Goal: Information Seeking & Learning: Compare options

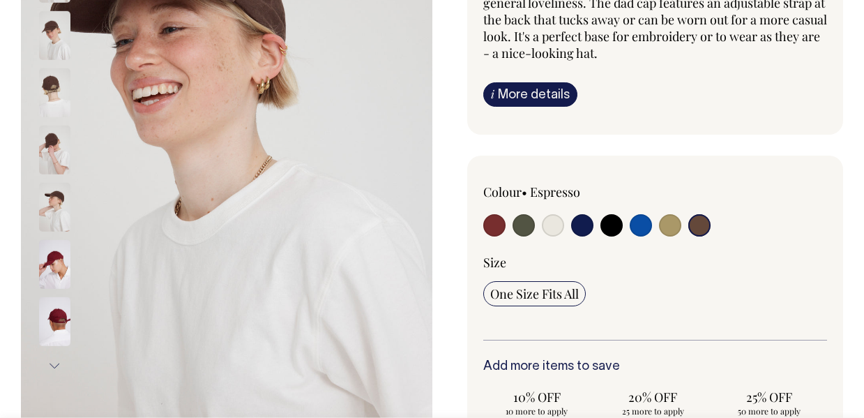
scroll to position [231, 0]
click at [640, 216] on input "radio" at bounding box center [641, 225] width 22 height 22
radio input "true"
select select "Worker Blue"
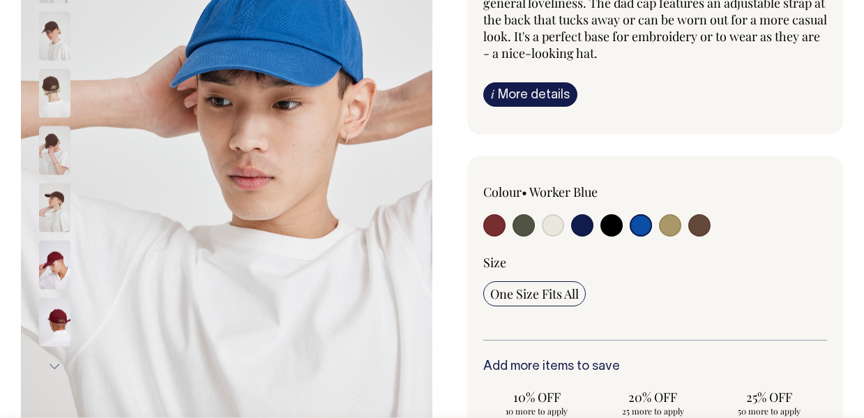
click at [640, 225] on input "radio" at bounding box center [641, 225] width 22 height 22
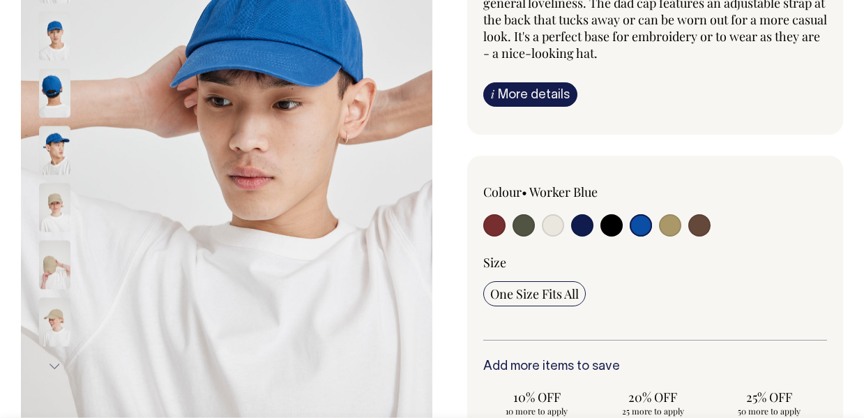
click at [671, 229] on input "radio" at bounding box center [670, 225] width 22 height 22
radio input "true"
select select "Washed Khaki"
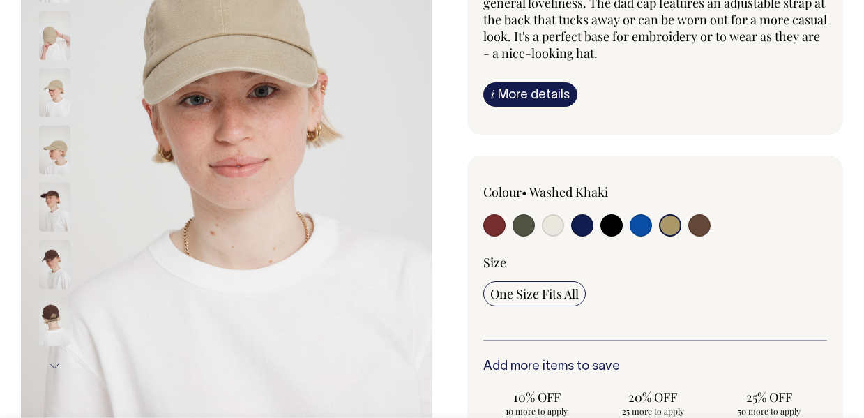
click at [699, 232] on input "radio" at bounding box center [699, 225] width 22 height 22
radio input "true"
select select "Espresso"
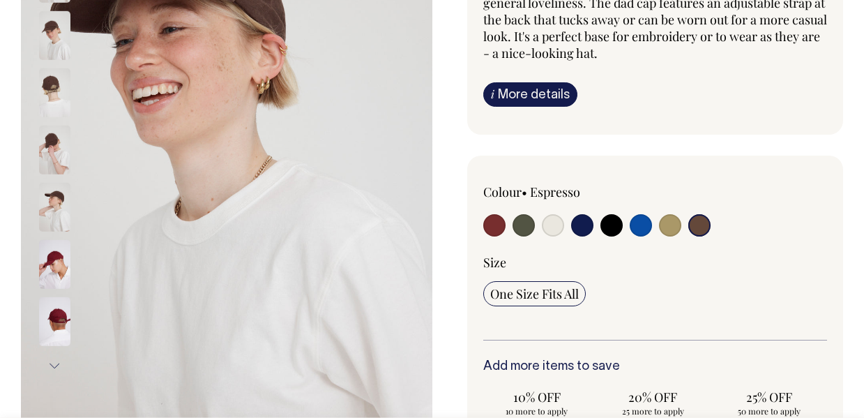
click at [580, 228] on input "radio" at bounding box center [582, 225] width 22 height 22
radio input "true"
select select "Dark Navy"
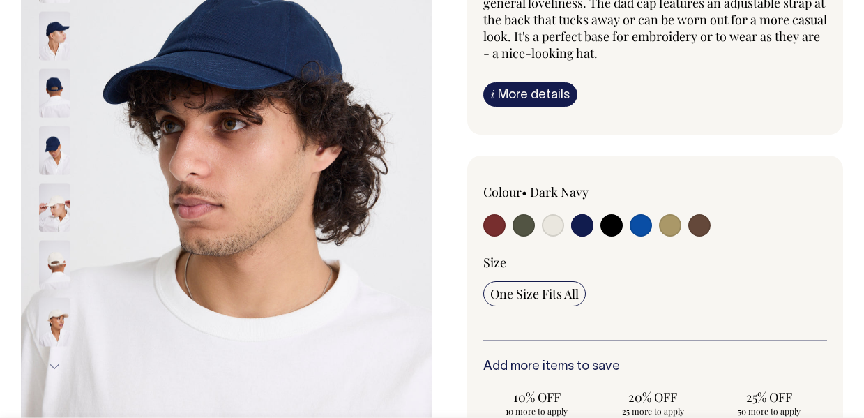
click at [491, 228] on input "radio" at bounding box center [494, 225] width 22 height 22
radio input "true"
select select "Burgundy"
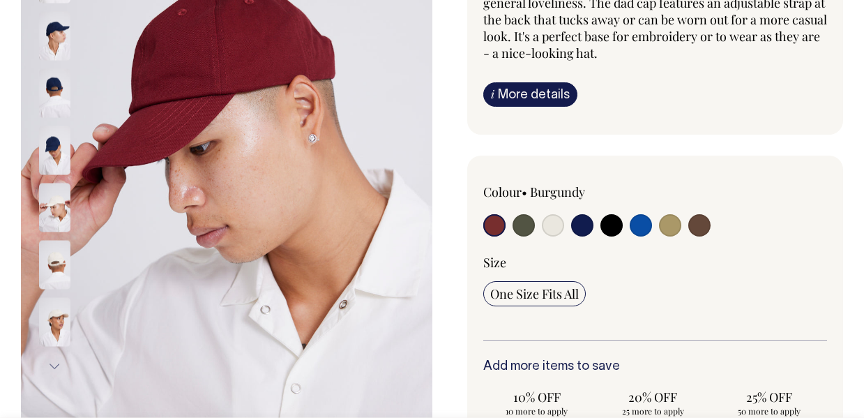
click at [520, 229] on input "radio" at bounding box center [523, 225] width 22 height 22
radio input "true"
select select "Olive"
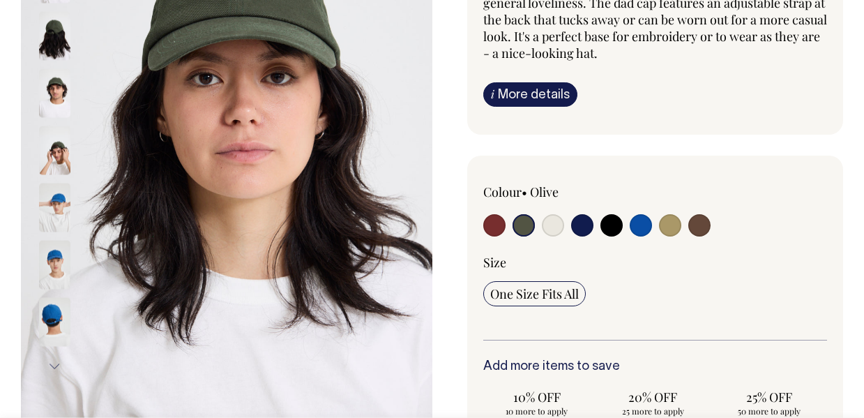
click at [553, 227] on input "radio" at bounding box center [553, 225] width 22 height 22
radio input "true"
select select "Natural"
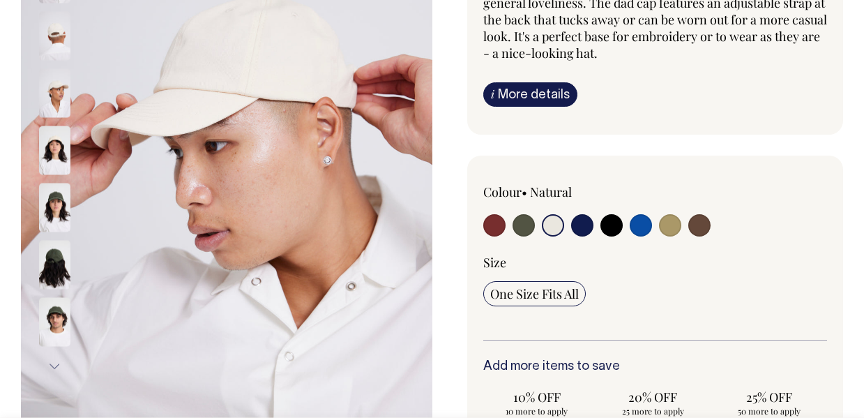
click at [560, 230] on input "radio" at bounding box center [553, 225] width 22 height 22
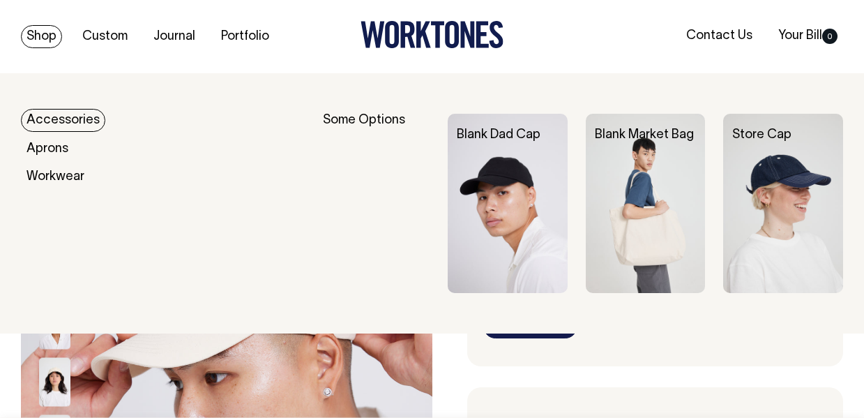
click at [40, 38] on link "Shop" at bounding box center [41, 36] width 41 height 23
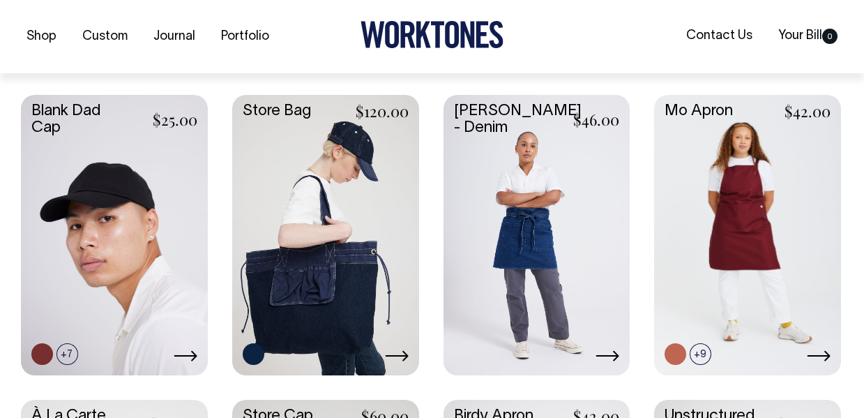
scroll to position [694, 0]
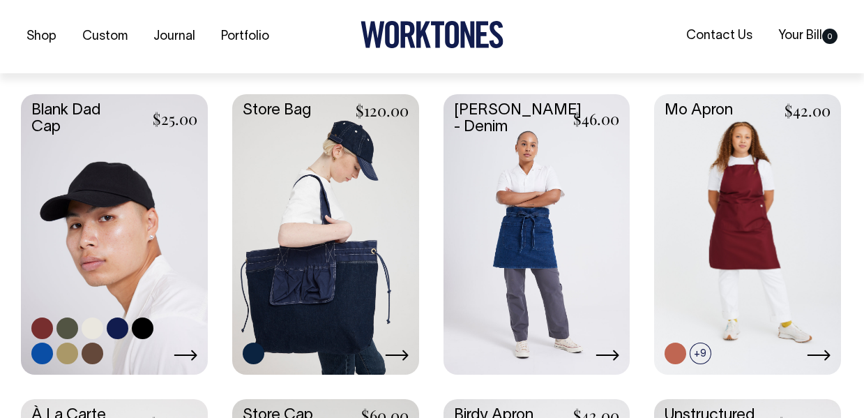
click at [169, 248] on link at bounding box center [114, 233] width 187 height 278
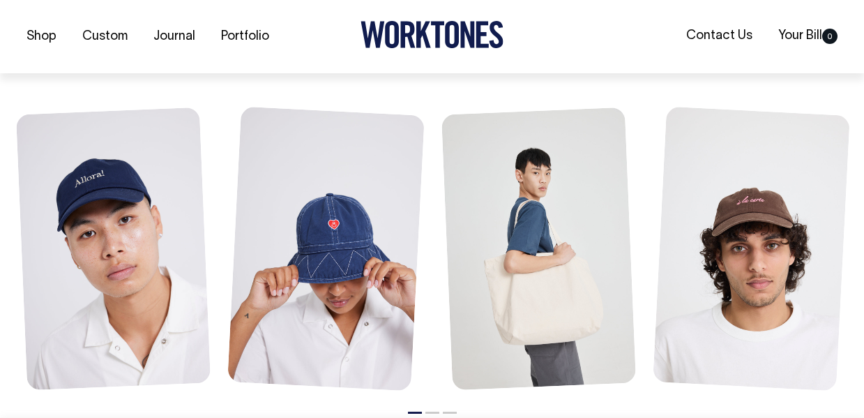
scroll to position [1615, 0]
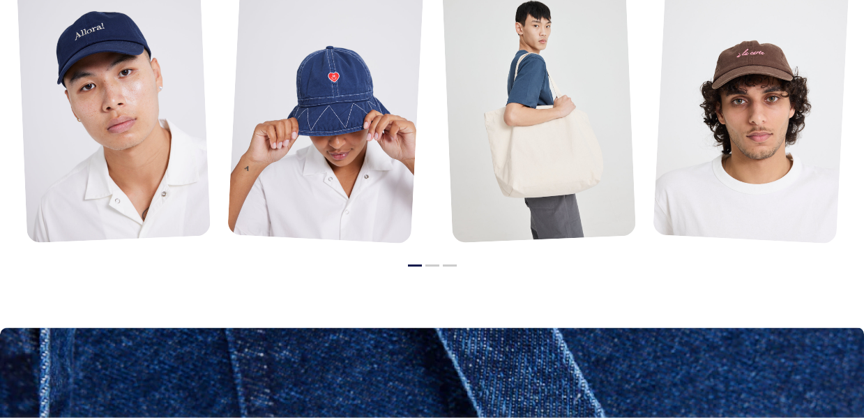
click at [432, 259] on li "2" at bounding box center [432, 261] width 14 height 17
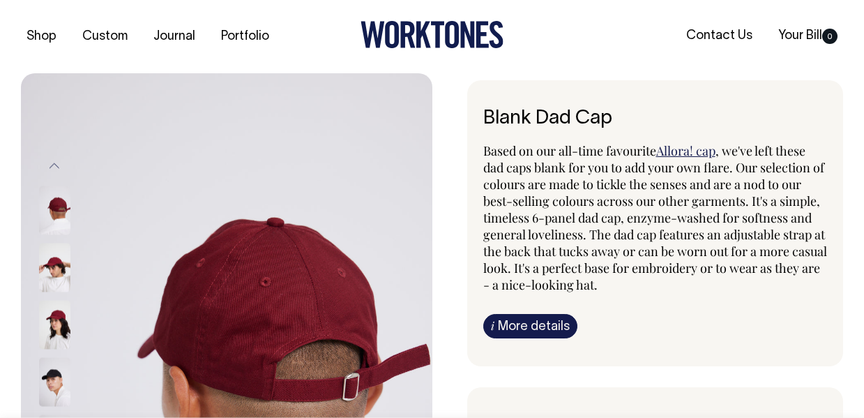
scroll to position [0, 0]
